Goal: Transaction & Acquisition: Purchase product/service

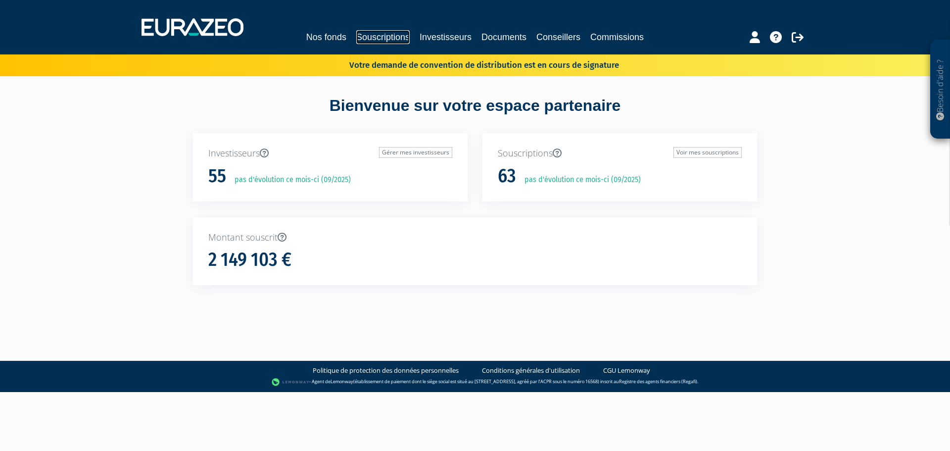
click at [401, 39] on link "Souscriptions" at bounding box center [382, 37] width 53 height 14
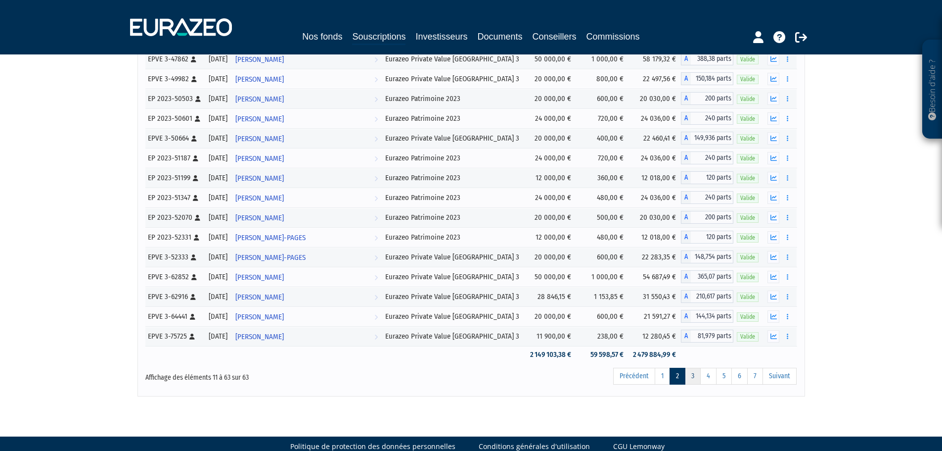
click at [695, 380] on link "3" at bounding box center [693, 376] width 16 height 17
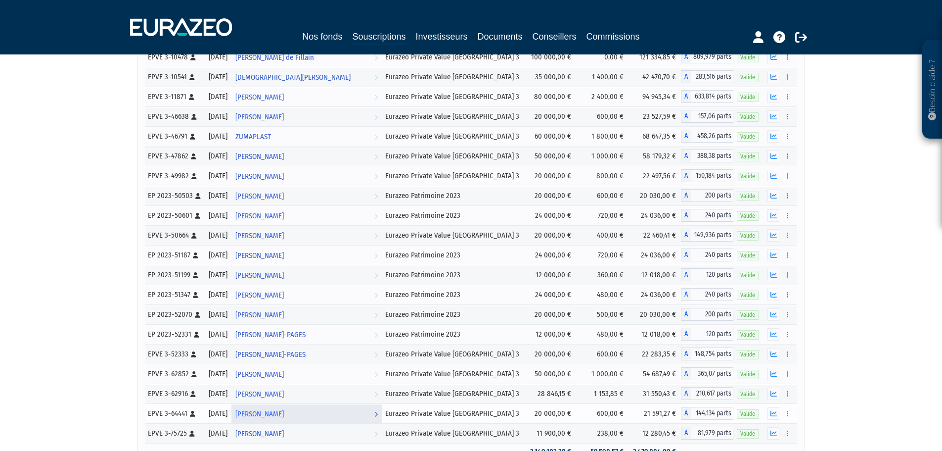
scroll to position [601, 0]
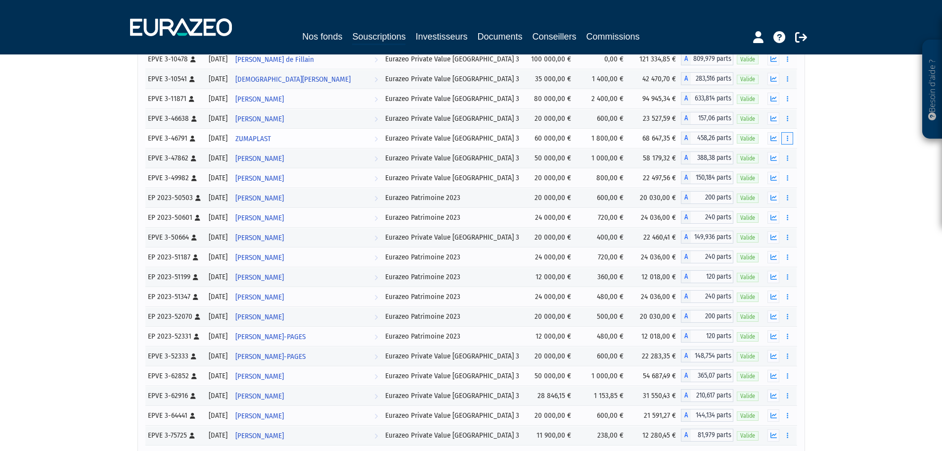
click at [790, 137] on button "button" at bounding box center [788, 138] width 12 height 12
click at [777, 174] on link "Rachat libre" at bounding box center [765, 175] width 49 height 16
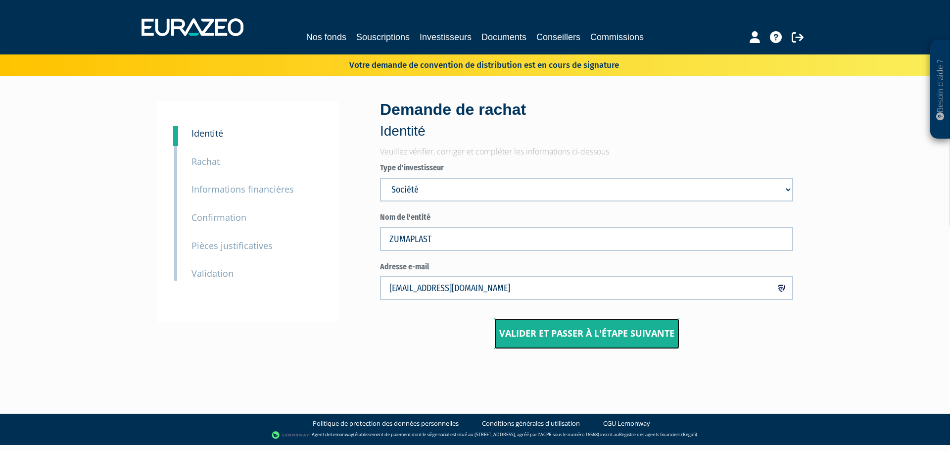
click at [601, 328] on input "Valider et passer à l'étape suivante" at bounding box center [586, 333] width 185 height 31
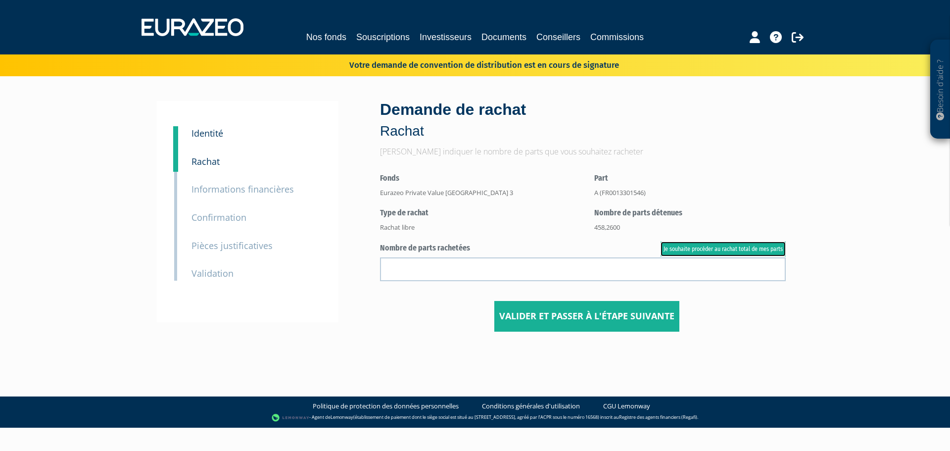
click at [705, 245] on link "Je souhaite procéder au rachat total de mes parts" at bounding box center [722, 248] width 125 height 15
type input "458.260000"
click at [579, 314] on input "Valider et passer à l'étape suivante" at bounding box center [586, 316] width 185 height 31
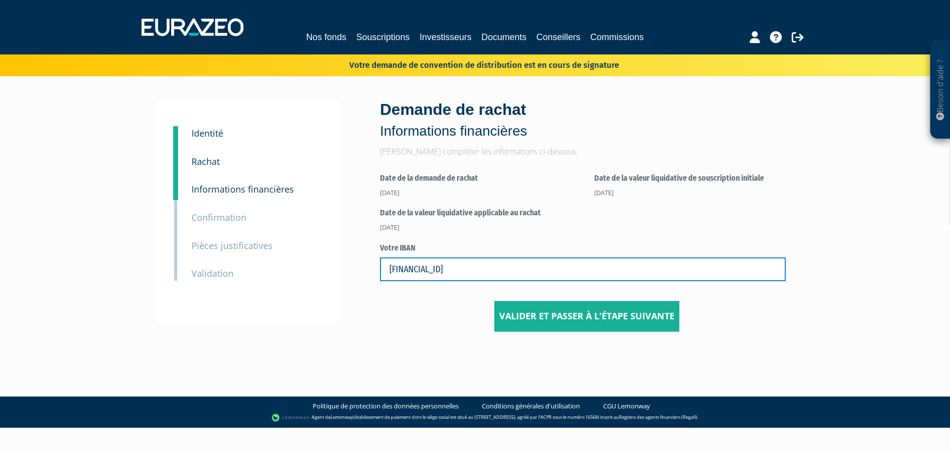
drag, startPoint x: 497, startPoint y: 272, endPoint x: 338, endPoint y: 278, distance: 158.4
click at [340, 272] on div "1 Identité 2 Rachat 3 Informations financières 3 Confirmation 4 Pièces justific…" at bounding box center [474, 216] width 621 height 231
type input "FR76187060000097521980745605"
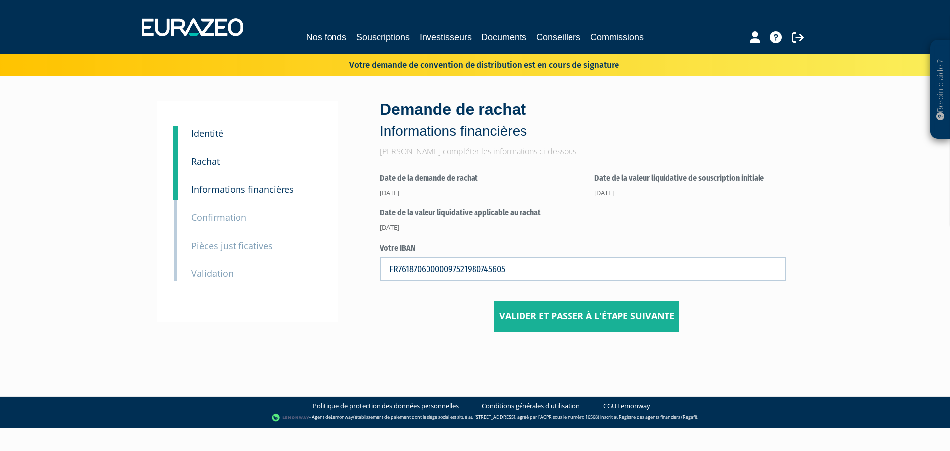
click at [419, 335] on div "1 Identité 2 Rachat 3 Informations financières 3 Confirmation 4 Pièces justific…" at bounding box center [474, 216] width 621 height 280
click at [568, 319] on input "Valider et passer à l'étape suivante" at bounding box center [586, 316] width 185 height 31
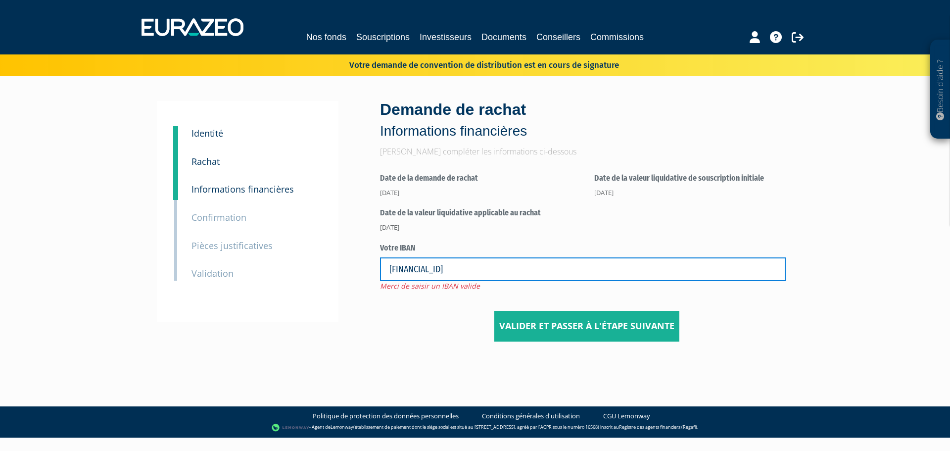
click at [505, 269] on input "[FINANCIAL_ID]" at bounding box center [583, 269] width 406 height 24
drag, startPoint x: 505, startPoint y: 269, endPoint x: 347, endPoint y: 268, distance: 157.8
click at [347, 268] on div "1 Identité 2 Rachat 3 Informations financières 3 Confirmation 4 Pièces justific…" at bounding box center [474, 221] width 621 height 240
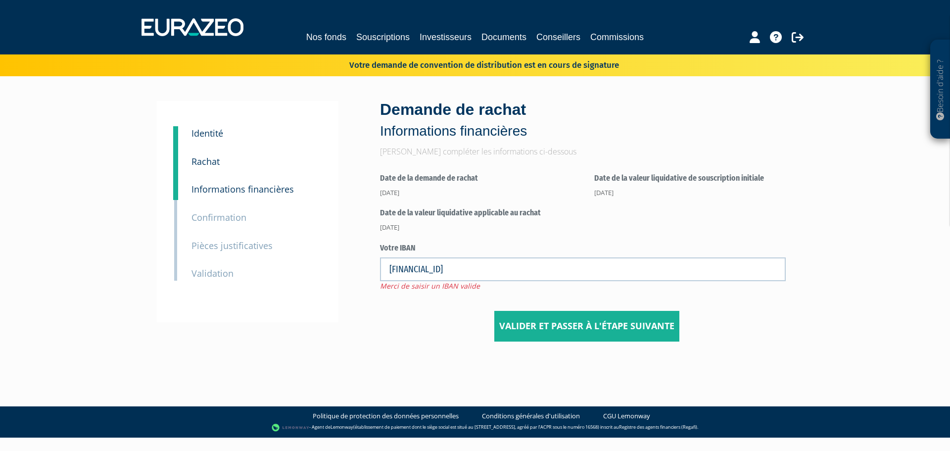
click at [448, 342] on div "1 Identité 2 Rachat 3 Informations financières 3 Confirmation 4 Pièces justific…" at bounding box center [474, 221] width 621 height 290
click at [312, 34] on link "Nos fonds" at bounding box center [326, 37] width 40 height 14
